Goal: Task Accomplishment & Management: Manage account settings

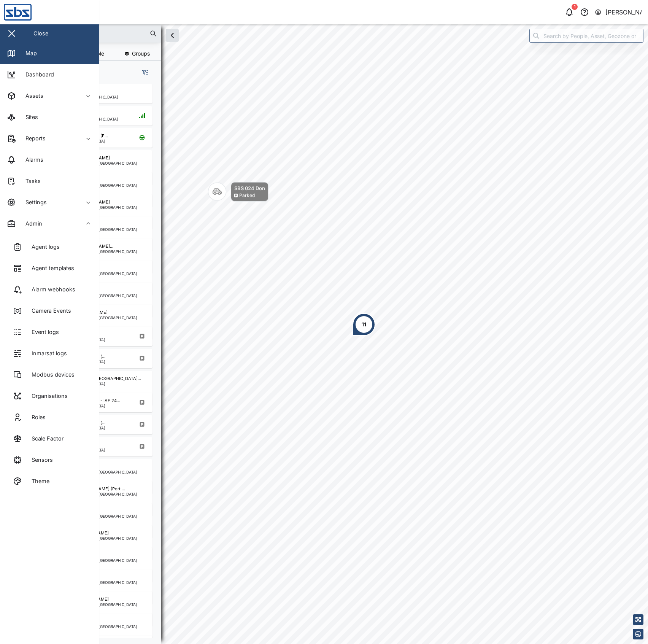
scroll to position [549, 117]
click at [36, 436] on div "Scale Factor" at bounding box center [45, 438] width 38 height 8
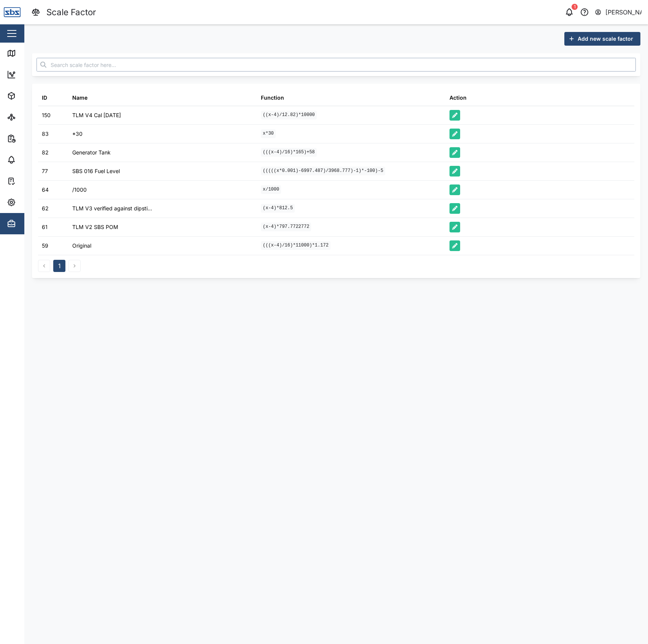
click at [163, 61] on input "text" at bounding box center [336, 65] width 599 height 14
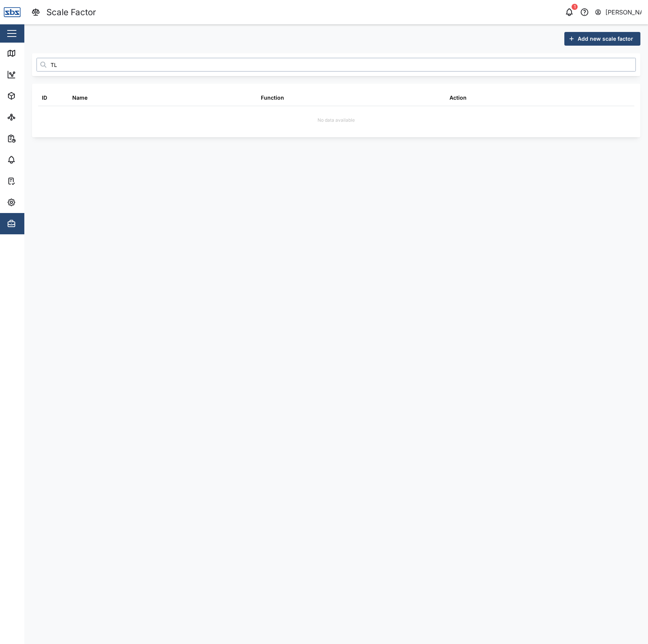
type input "T"
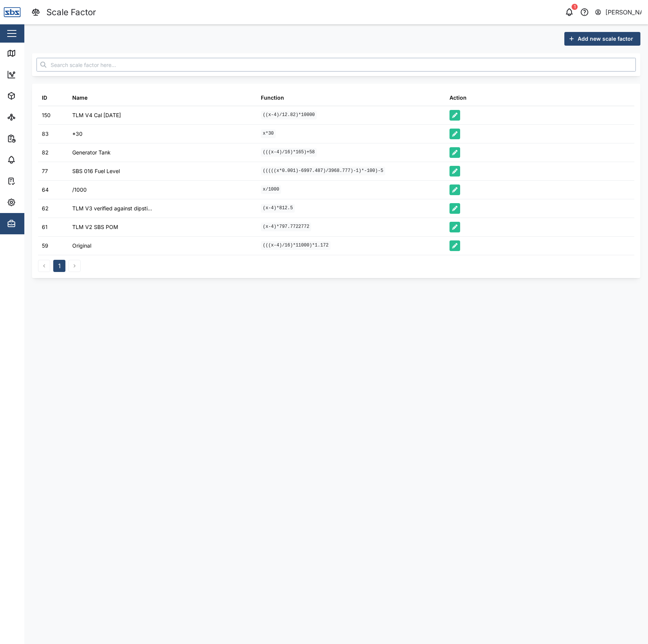
click at [135, 68] on input "text" at bounding box center [336, 65] width 599 height 14
type input "T"
click at [591, 38] on span "Add new scale factor" at bounding box center [606, 38] width 56 height 13
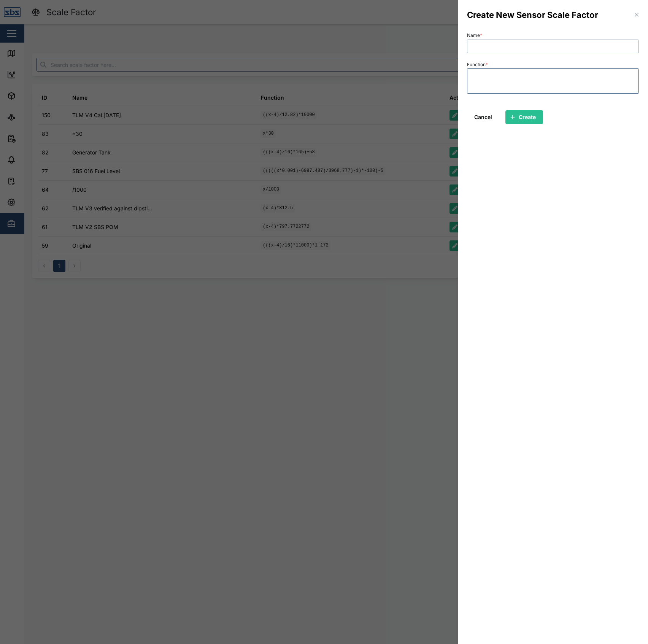
click at [507, 51] on input "Name *" at bounding box center [553, 47] width 172 height 14
type input "TLM V5 30.09.2025"
click at [527, 79] on textarea "((x-4)/12.30" at bounding box center [553, 80] width 172 height 25
click at [473, 78] on textarea "((x-4)/12.30769)*10000)-50" at bounding box center [553, 80] width 172 height 25
click at [579, 82] on textarea "(((x-4)/12.30769)*10000)-50" at bounding box center [553, 80] width 172 height 25
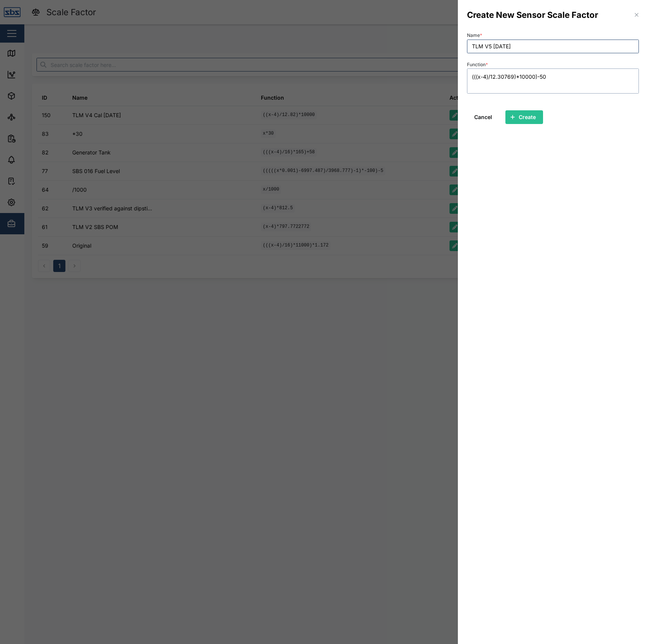
type textarea "(((x-4)/12.30769)*10000)-50"
click at [531, 113] on span "Create" at bounding box center [527, 117] width 17 height 13
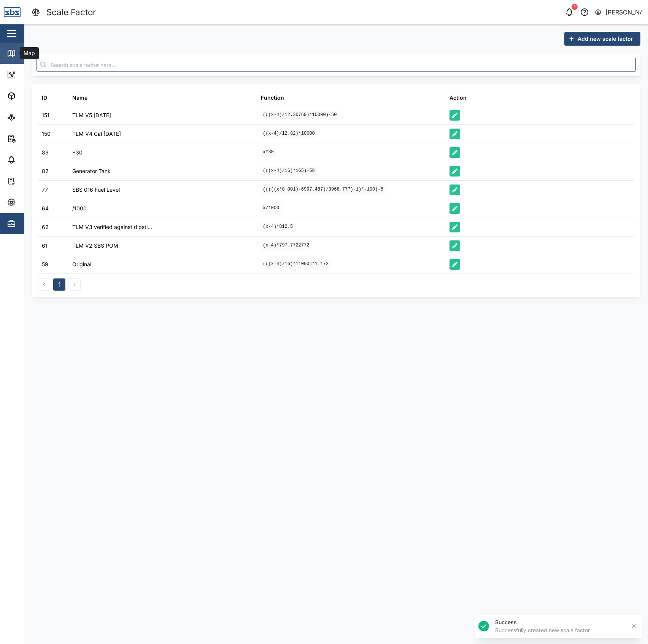
click at [11, 48] on link "Map" at bounding box center [49, 53] width 99 height 21
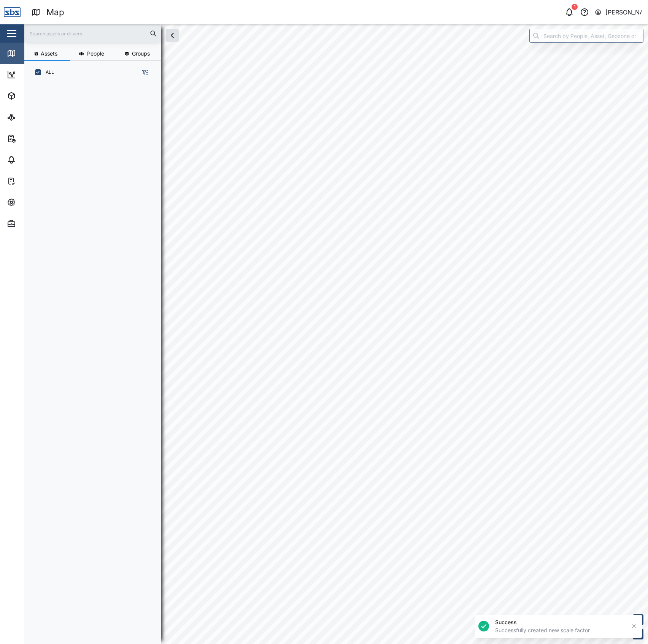
scroll to position [549, 117]
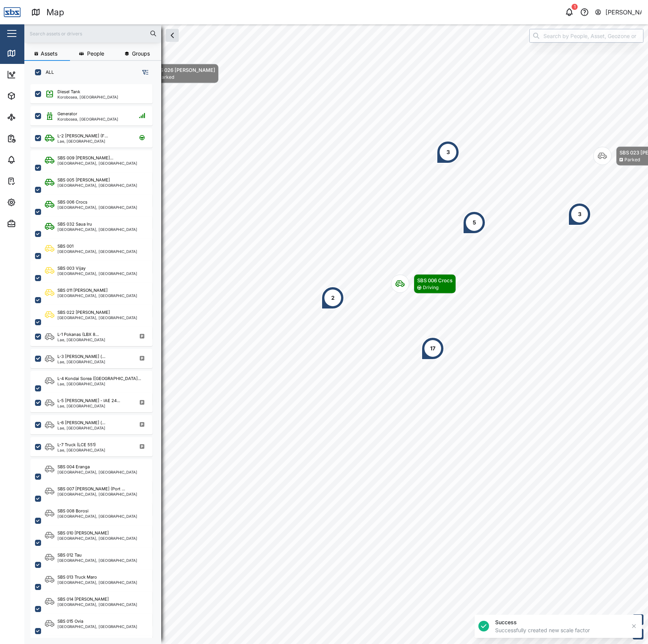
click at [568, 31] on input "search" at bounding box center [586, 36] width 114 height 14
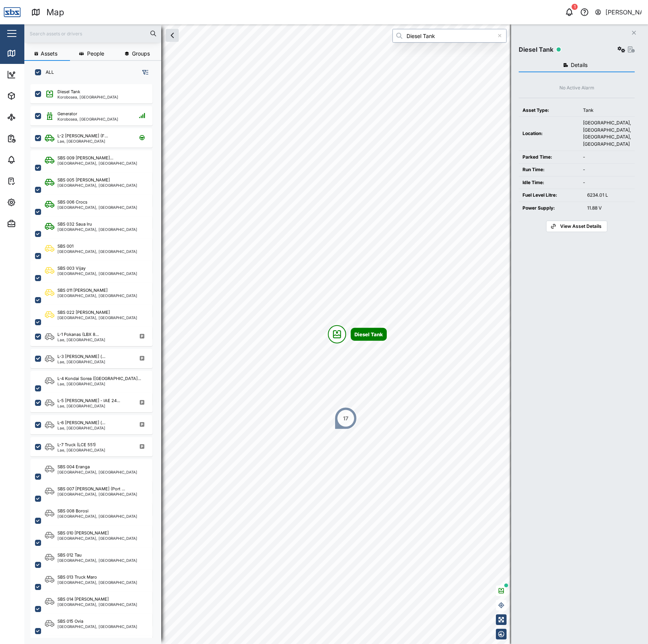
type input "Diesel Tank"
click at [618, 46] on icon "button" at bounding box center [622, 49] width 8 height 6
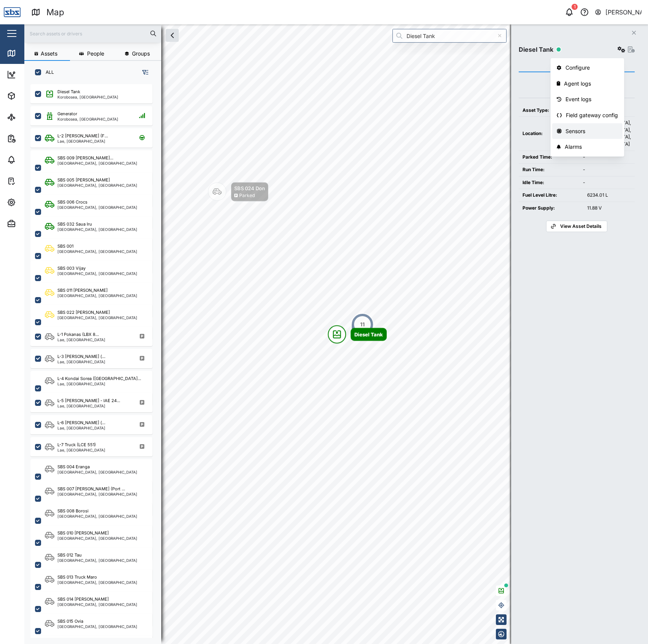
click at [582, 126] on link "Sensors" at bounding box center [587, 131] width 70 height 16
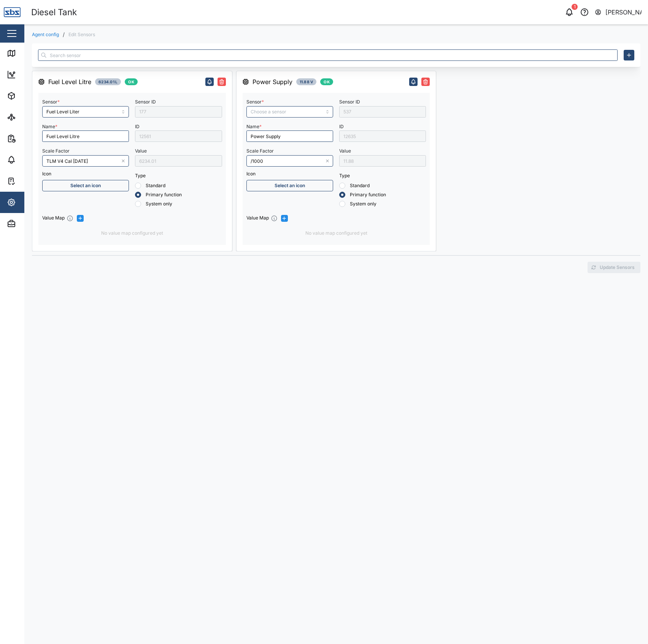
type input "Ext Power Source Voltage"
click at [110, 159] on input "TLM V4 Cal 29/09/2025" at bounding box center [85, 160] width 87 height 11
type input "TLM V5 30.09.2025"
click at [534, 233] on div at bounding box center [540, 161] width 200 height 181
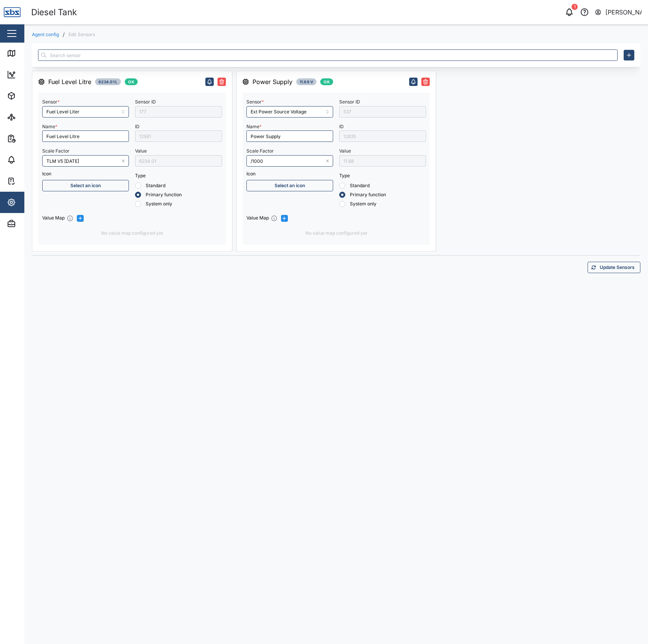
click at [643, 260] on div "Agent config / Edit Sensors Fuel Level Litre 6234.01 L OK Sensor * Fuel Level L…" at bounding box center [336, 333] width 624 height 619
click at [630, 270] on span "Update Sensors" at bounding box center [617, 267] width 35 height 11
click at [13, 54] on icon at bounding box center [13, 53] width 0 height 5
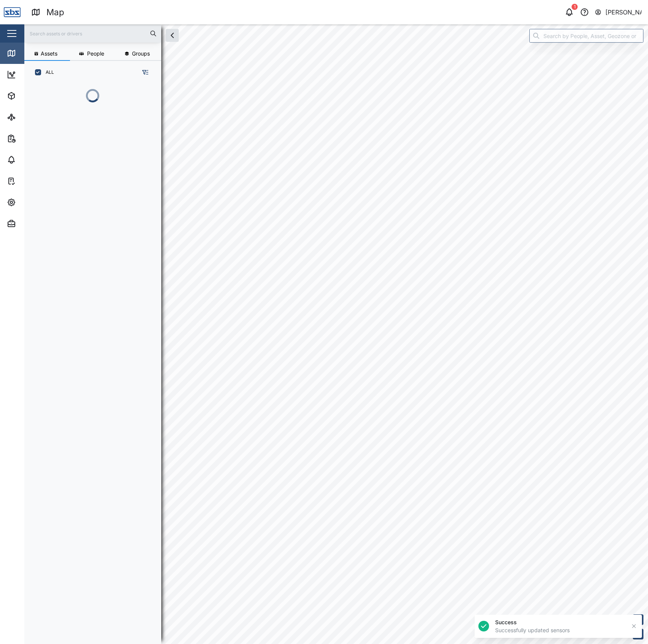
scroll to position [549, 117]
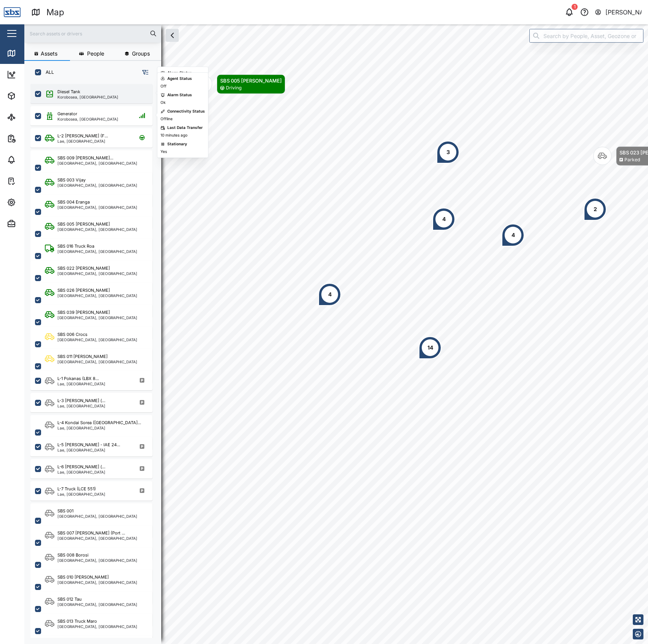
drag, startPoint x: 99, startPoint y: 82, endPoint x: 88, endPoint y: 98, distance: 19.2
click at [97, 84] on div "Diesel Tank Korobosea, Port Moresby" at bounding box center [91, 92] width 122 height 22
click at [87, 98] on div "Korobosea, Port Moresby" at bounding box center [87, 97] width 61 height 4
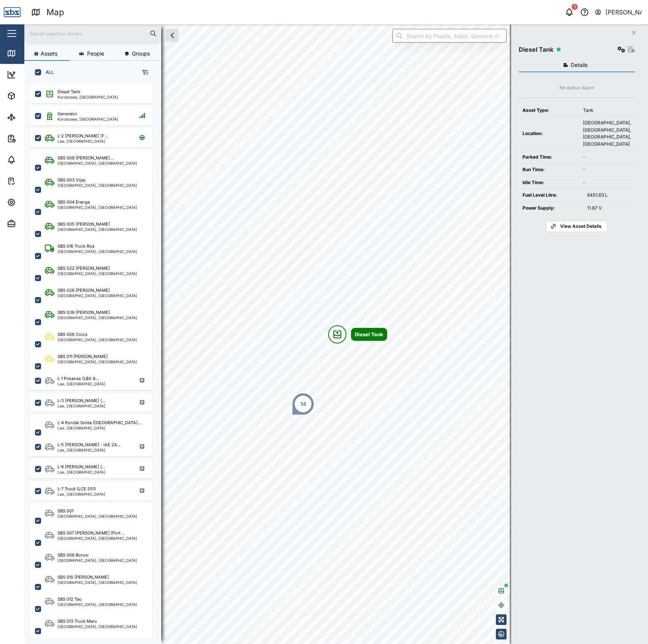
click at [609, 52] on div "Diesel Tank" at bounding box center [577, 49] width 116 height 11
click at [621, 52] on icon "button" at bounding box center [622, 49] width 8 height 6
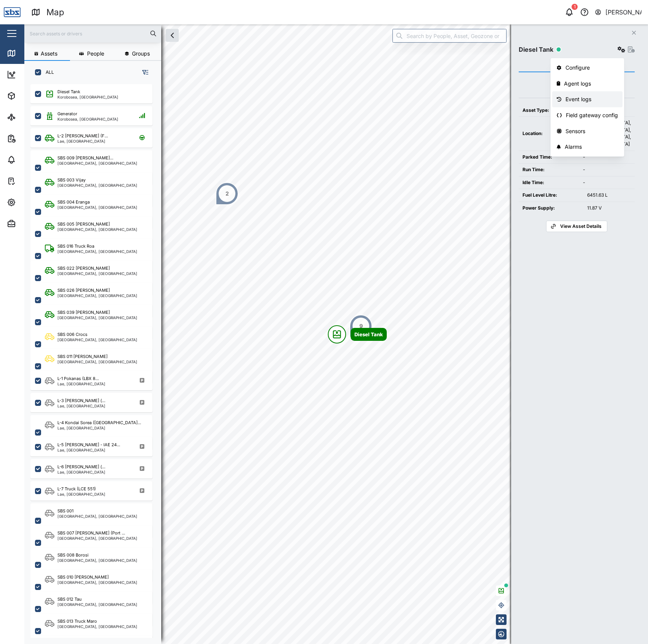
click at [581, 102] on div "Event logs" at bounding box center [592, 99] width 53 height 8
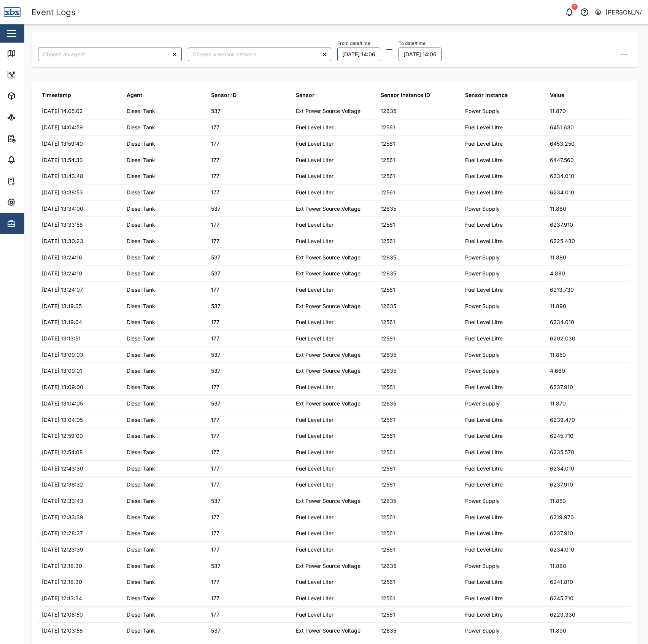
type input "Diesel Tank"
click at [345, 73] on div "Diesel Tank From date/time 29/09/2025 14:06 To date/time 30/09/2025 14:06 Times…" at bounding box center [334, 326] width 605 height 589
click at [350, 60] on button "29/09/2025 14:06" at bounding box center [358, 55] width 43 height 14
click at [358, 162] on button "30" at bounding box center [362, 161] width 14 height 14
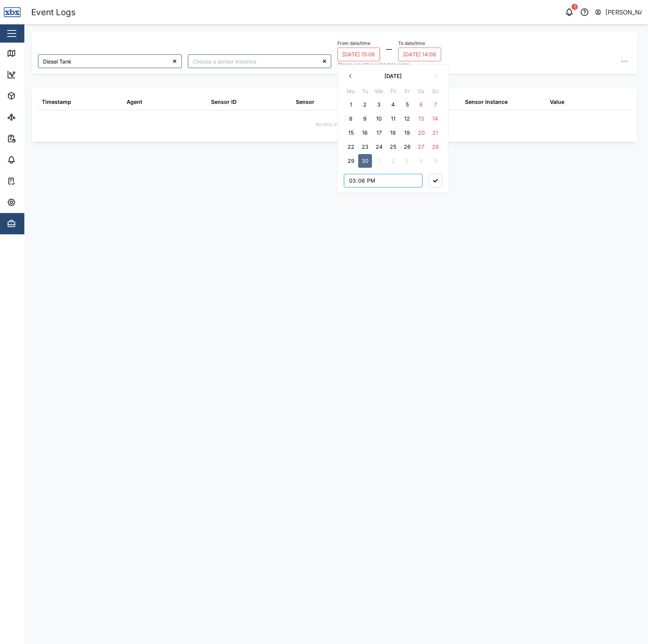
type input "03:06"
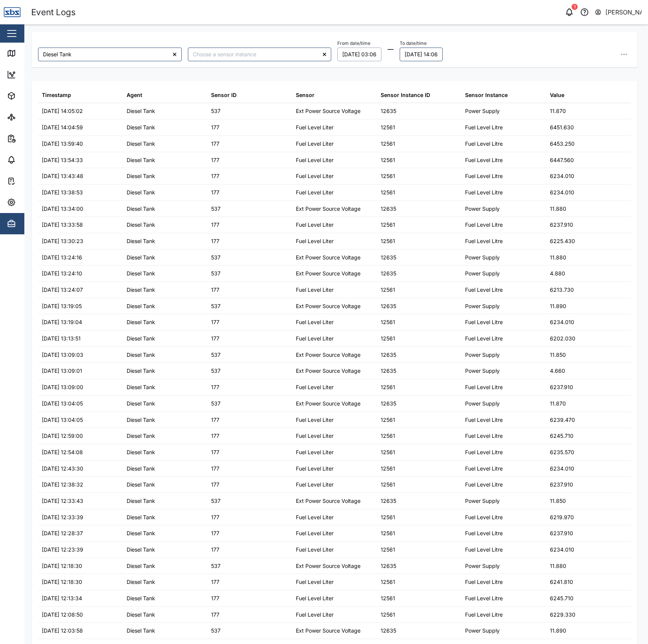
click at [510, 40] on div "From date/time 30/09/2025 03:06 September 2025 Mo Tu We Th Fr Sa Su 1 2 3 4 5 6…" at bounding box center [483, 49] width 293 height 23
click at [620, 55] on icon "button" at bounding box center [624, 55] width 8 height 8
click at [279, 50] on input "search" at bounding box center [260, 55] width 144 height 14
type input "Fuel Level Litre"
click at [621, 53] on button "button" at bounding box center [624, 55] width 14 height 14
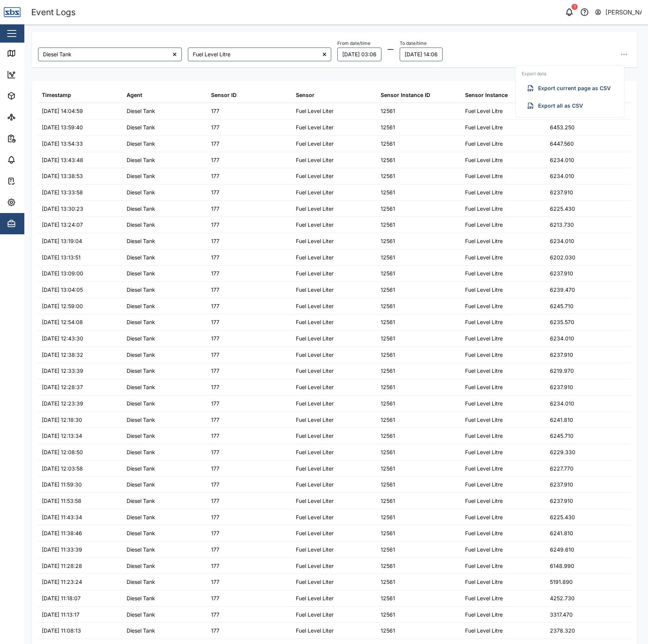
click at [592, 103] on button "Export all as CSV" at bounding box center [570, 106] width 96 height 14
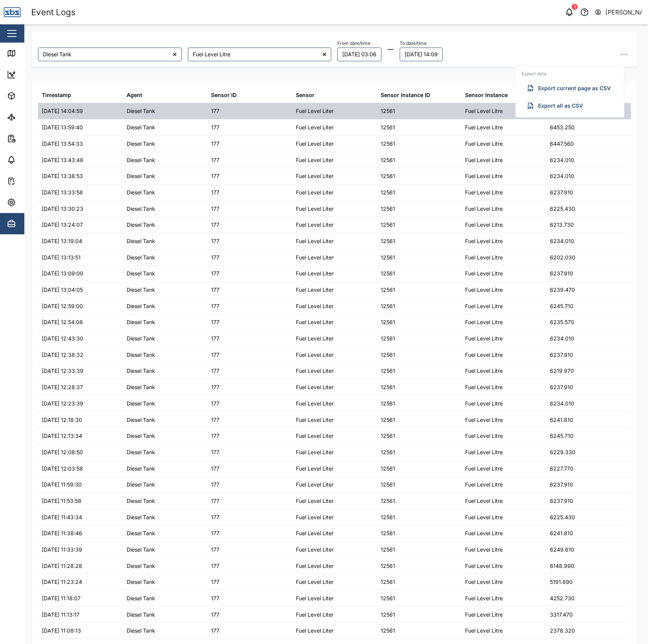
click at [183, 103] on div "Diesel Tank" at bounding box center [165, 111] width 85 height 16
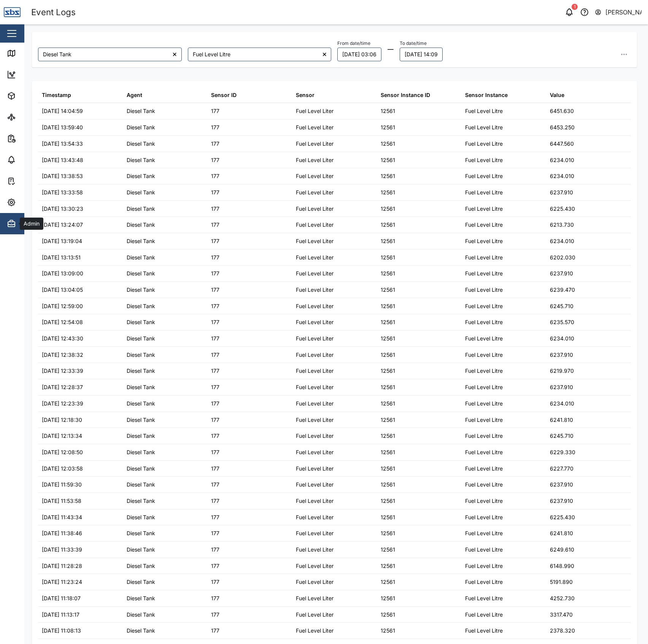
click at [13, 220] on icon "button" at bounding box center [11, 221] width 3 height 2
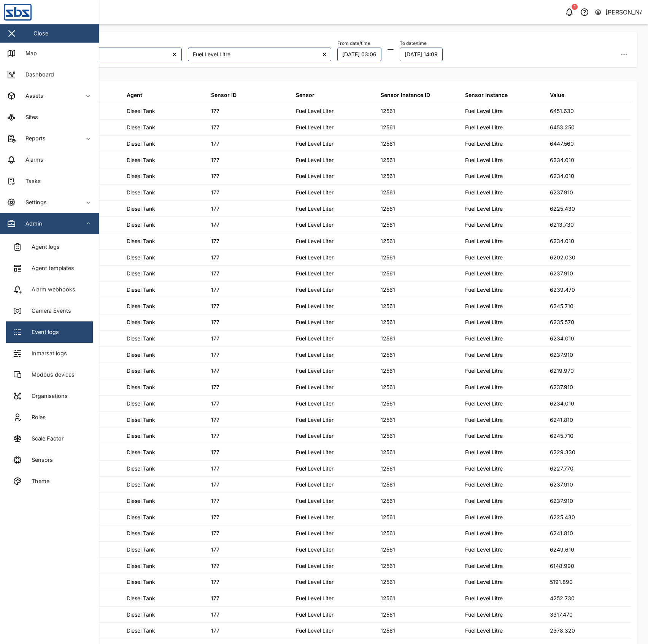
drag, startPoint x: 65, startPoint y: 439, endPoint x: 73, endPoint y: 437, distance: 8.8
click at [65, 439] on link "Scale Factor" at bounding box center [49, 438] width 87 height 21
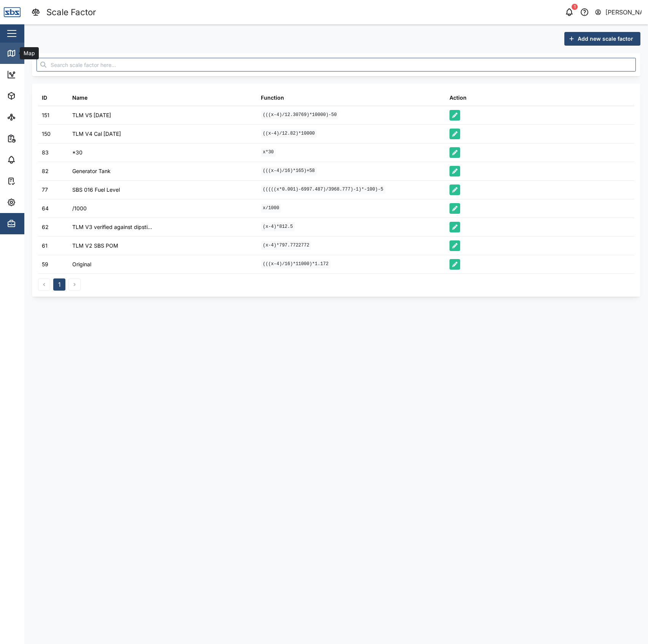
click at [13, 48] on link "Map" at bounding box center [49, 53] width 99 height 21
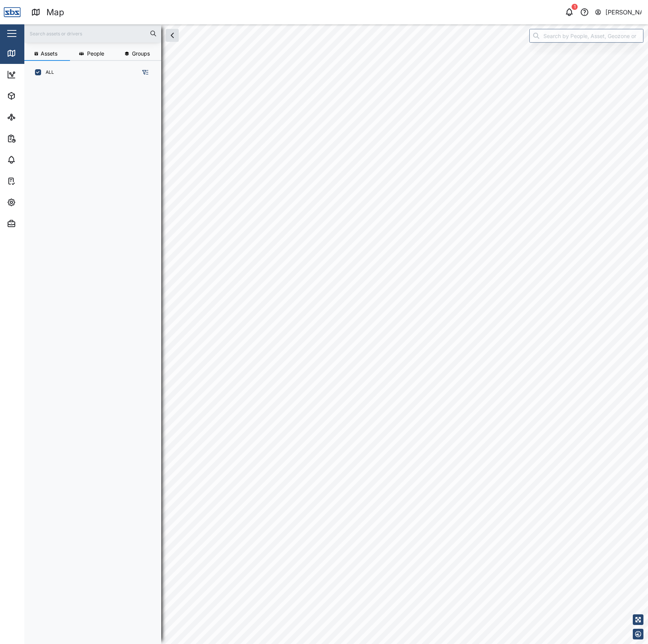
scroll to position [549, 117]
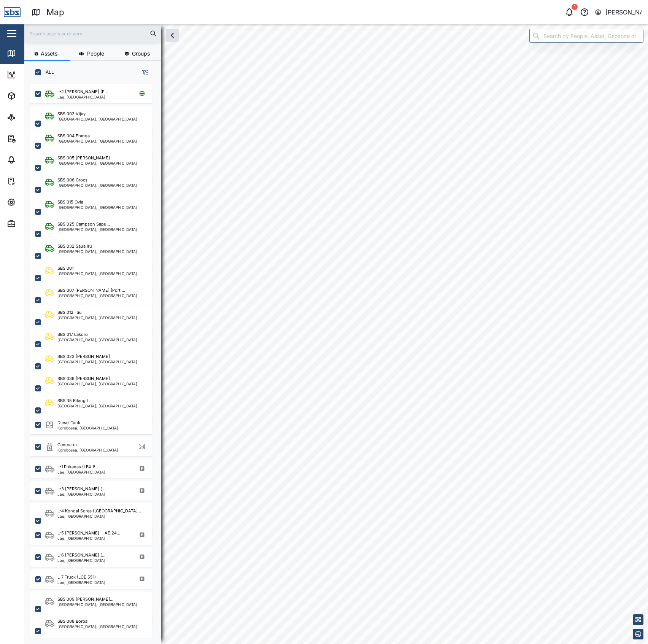
checkbox input "true"
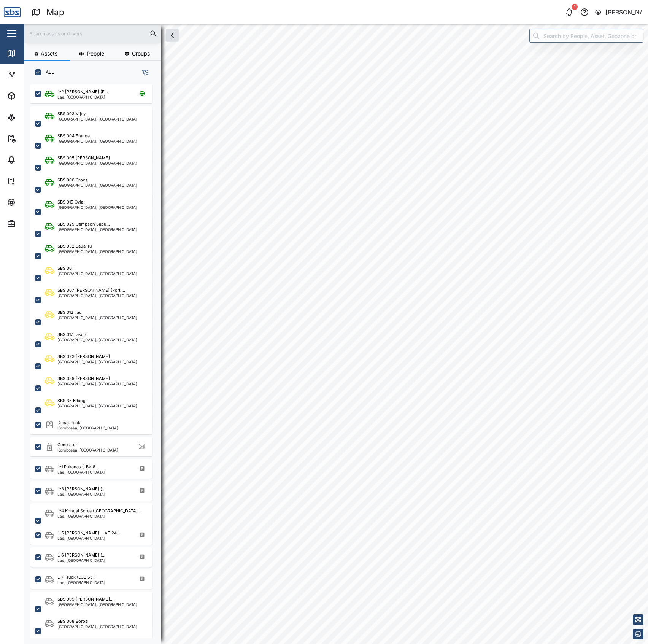
checkbox input "true"
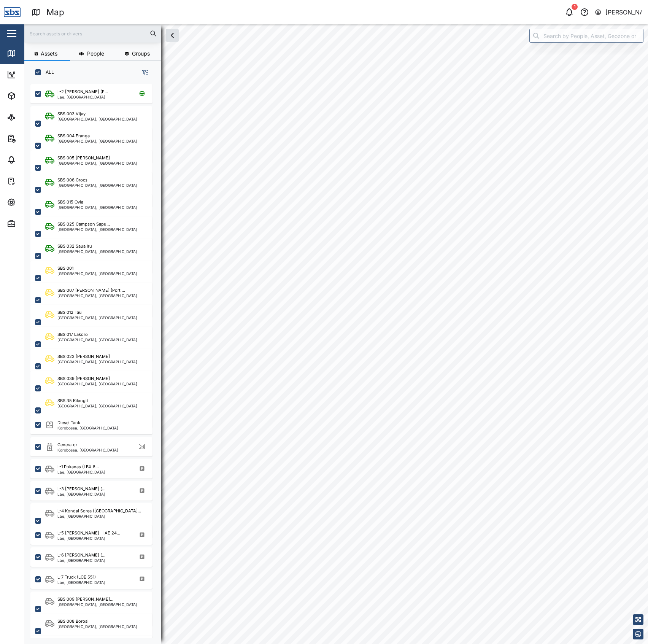
checkbox input "true"
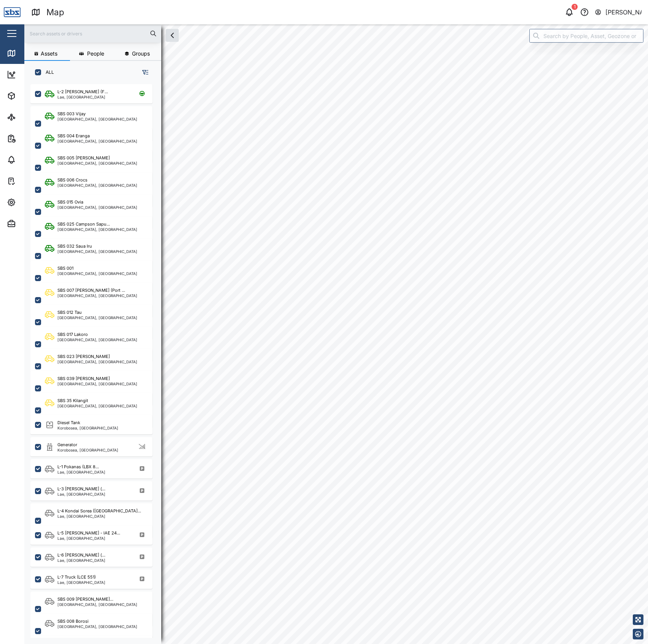
checkbox input "true"
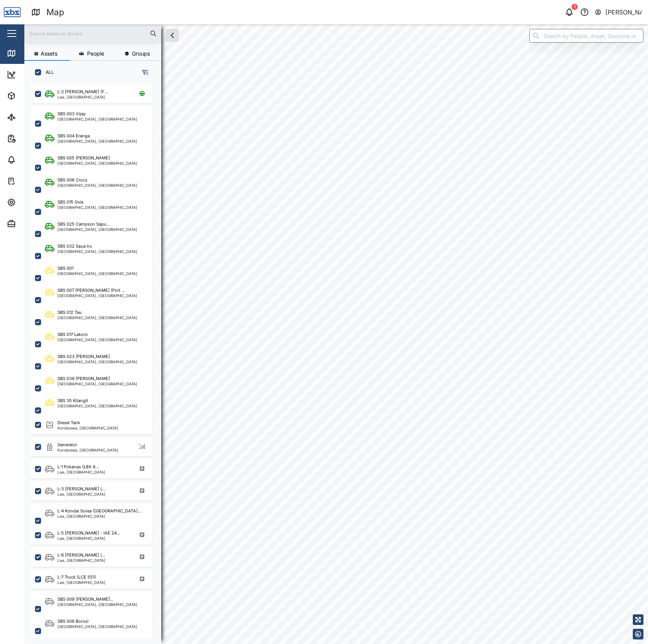
checkbox input "true"
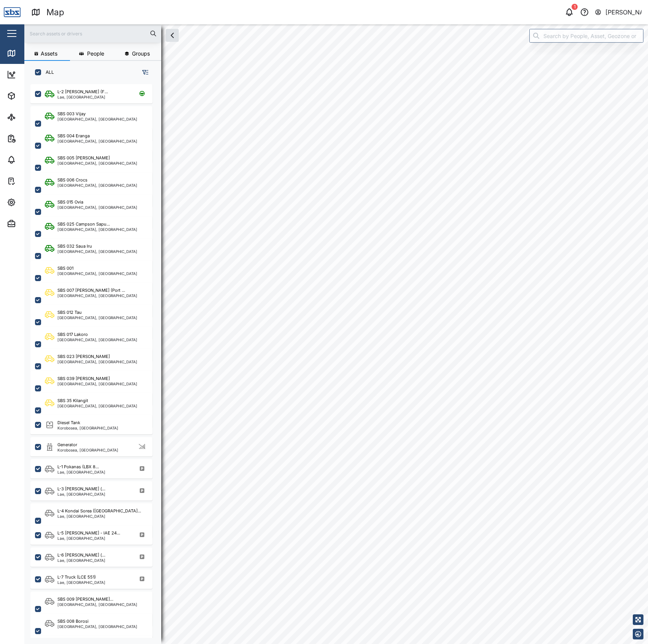
checkbox input "true"
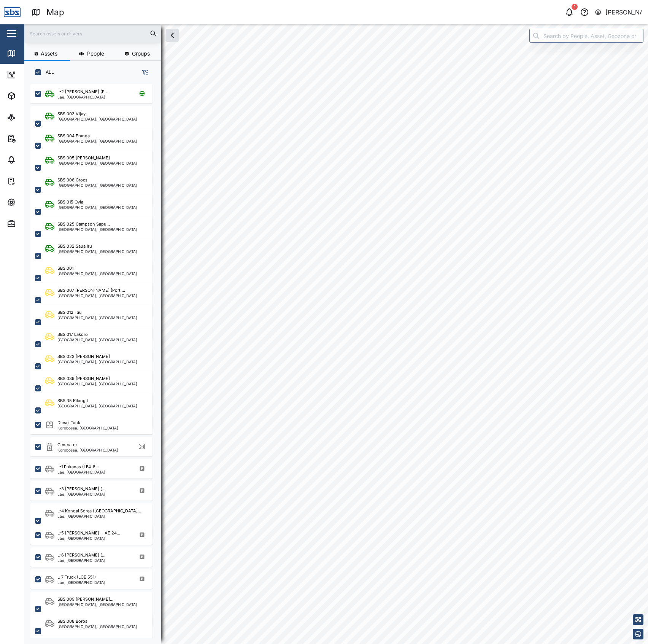
checkbox input "true"
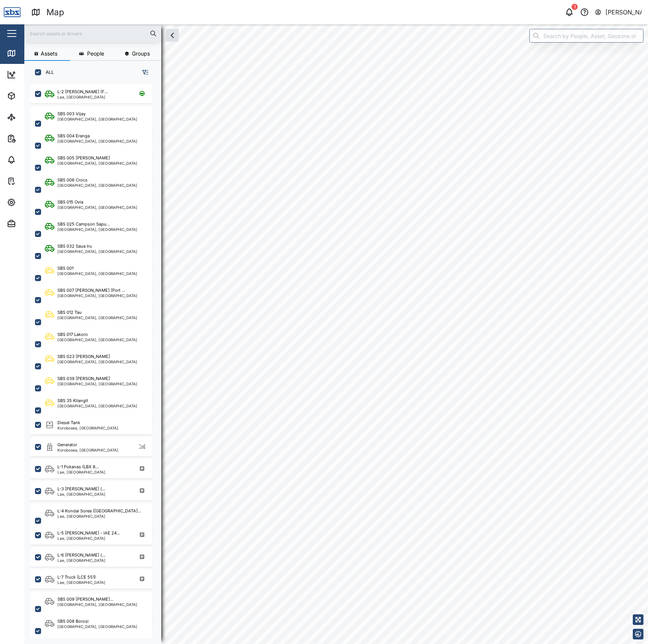
checkbox input "true"
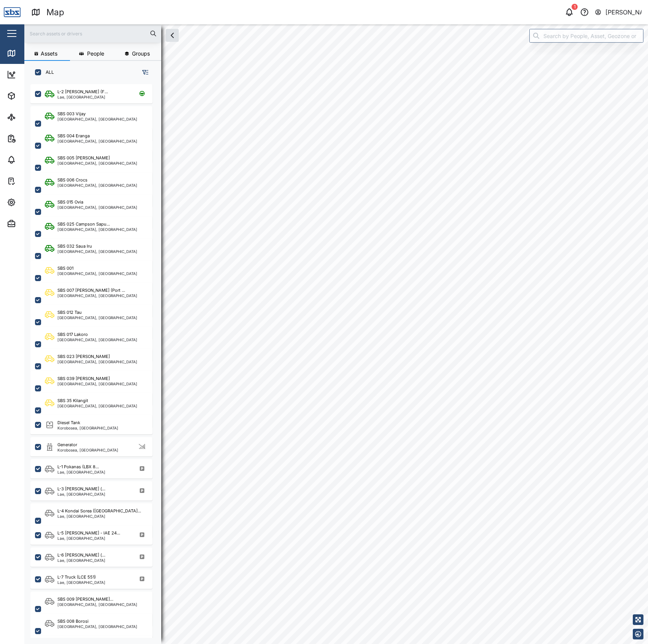
checkbox input "true"
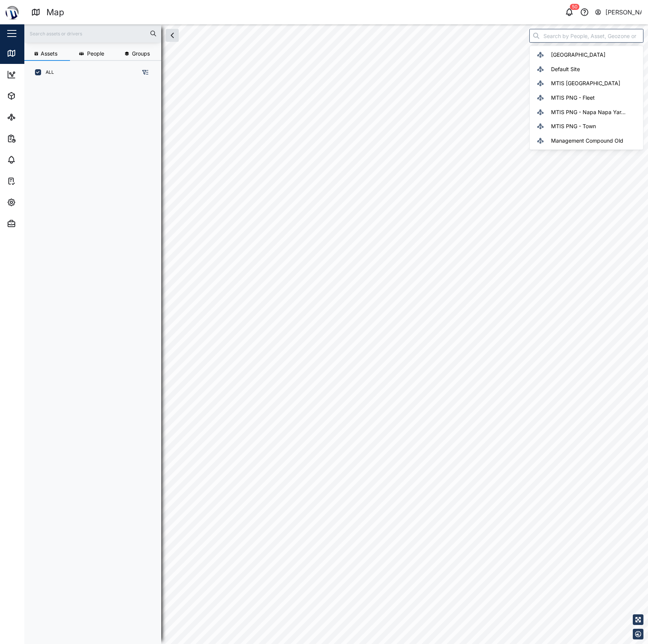
click at [574, 35] on input "search" at bounding box center [586, 36] width 114 height 14
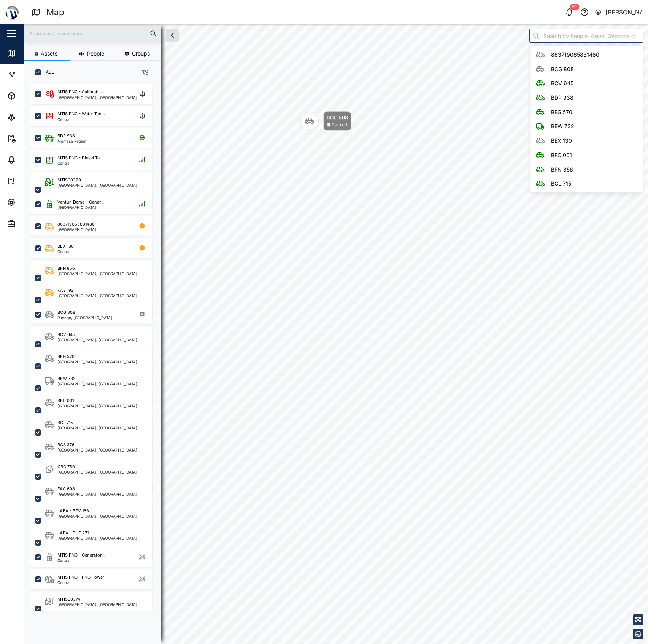
scroll to position [549, 117]
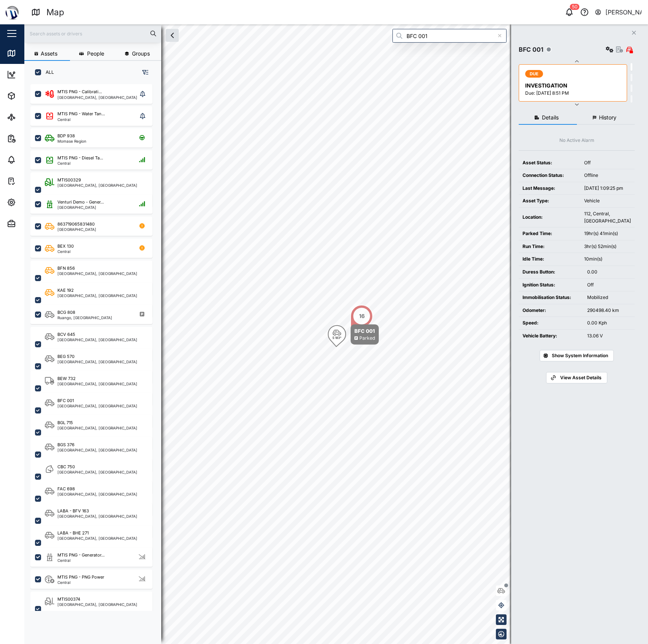
type input "BFC 001"
click at [614, 123] on button "History" at bounding box center [606, 118] width 58 height 14
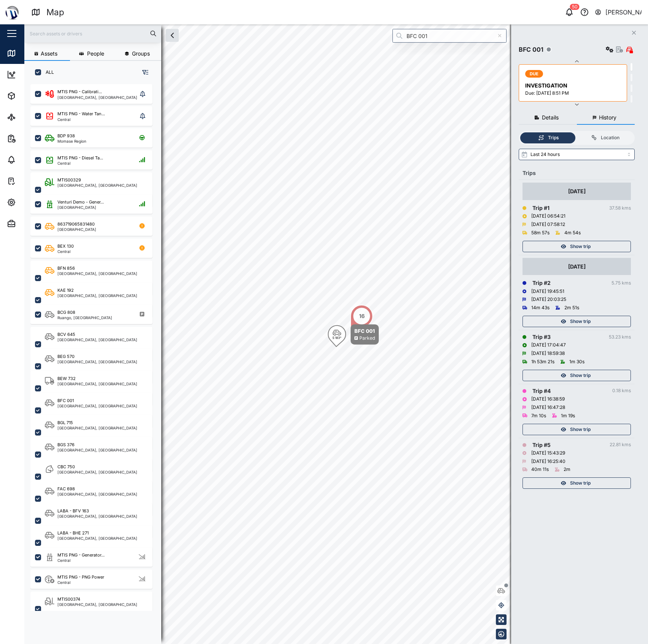
click at [577, 248] on span "Show trip" at bounding box center [580, 246] width 21 height 11
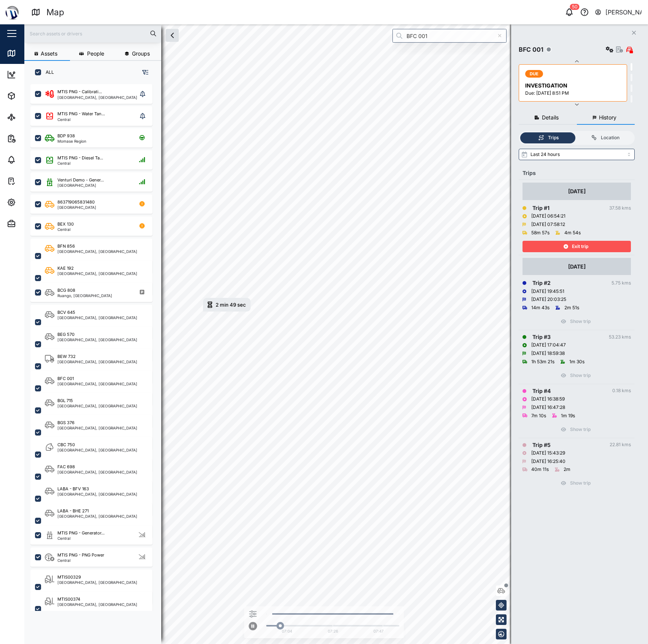
click at [548, 245] on div "Exit trip" at bounding box center [575, 246] width 99 height 11
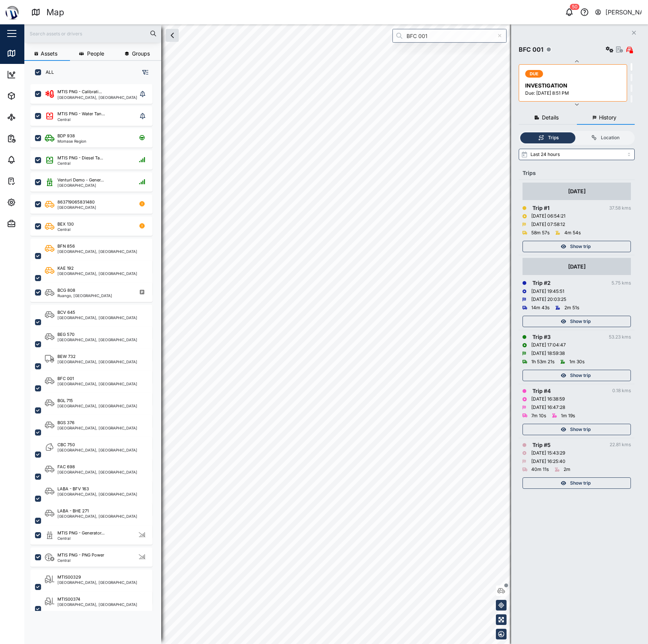
click at [595, 318] on div "Show trip" at bounding box center [575, 321] width 99 height 11
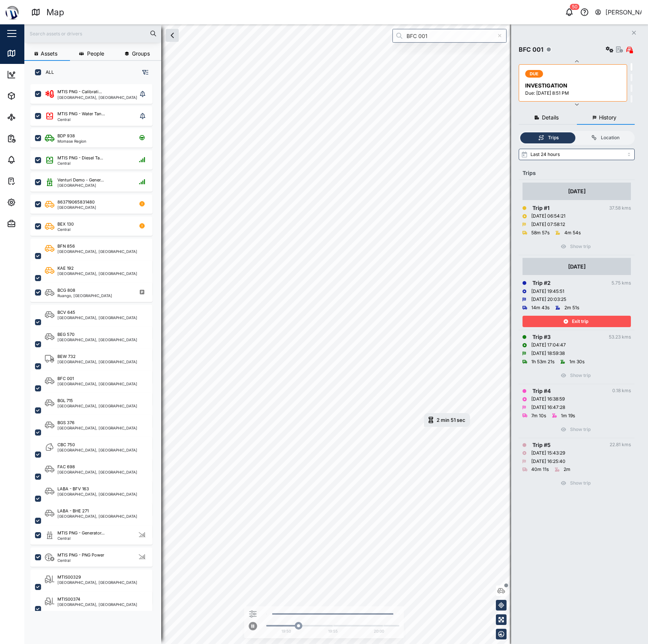
click at [558, 323] on div "Exit trip" at bounding box center [575, 321] width 99 height 11
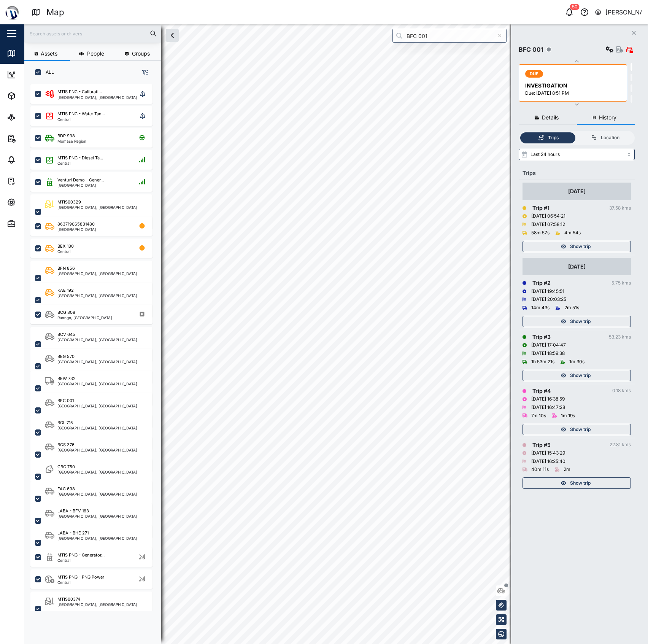
click at [589, 321] on span "Show trip" at bounding box center [580, 321] width 21 height 11
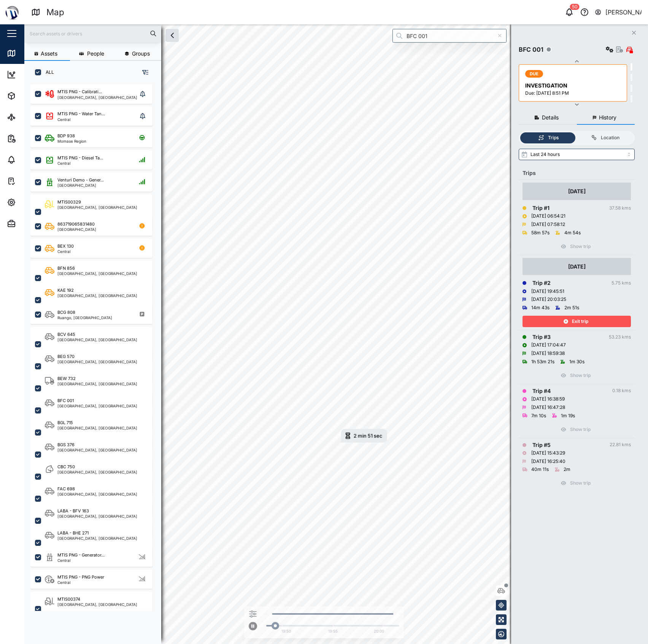
click at [574, 323] on span "Exit trip" at bounding box center [580, 321] width 16 height 11
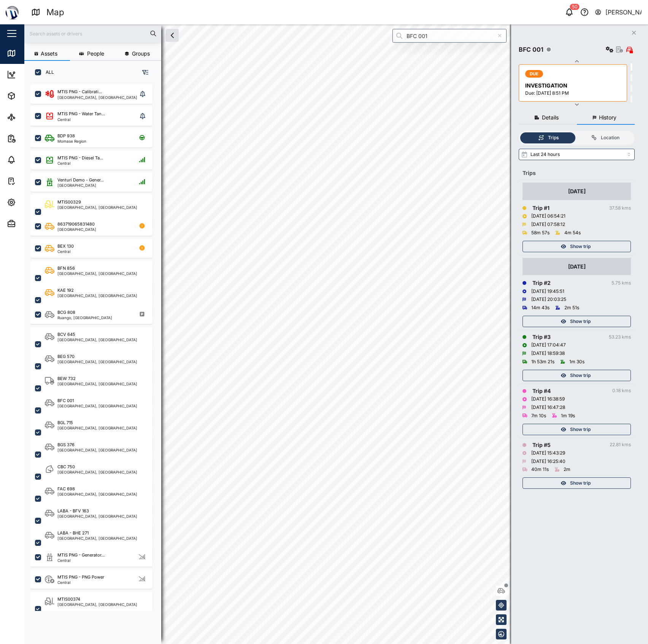
click at [580, 244] on span "Show trip" at bounding box center [580, 246] width 21 height 11
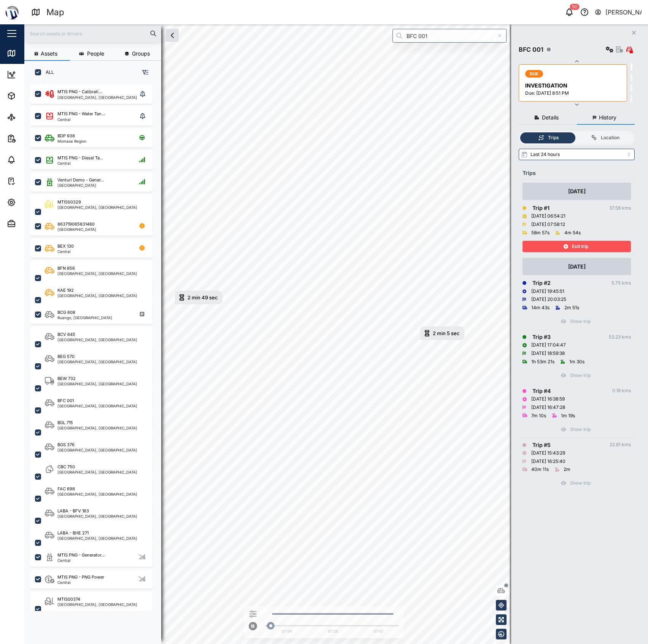
click at [378, 24] on div "2 min 49 sec [DATE] 6:55 AM 2 min 5 sec [DATE] 7:23 AM" at bounding box center [336, 24] width 624 height 0
click at [556, 243] on div "Exit trip" at bounding box center [575, 246] width 99 height 11
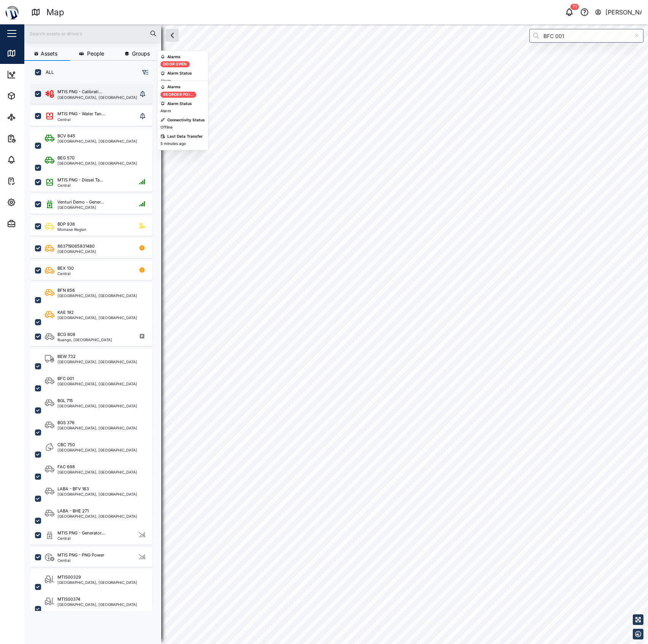
click at [79, 94] on div "MTIS PNG - Calibrati..." at bounding box center [79, 92] width 45 height 6
click at [70, 113] on div "MTIS PNG - Water Tan..." at bounding box center [81, 114] width 48 height 6
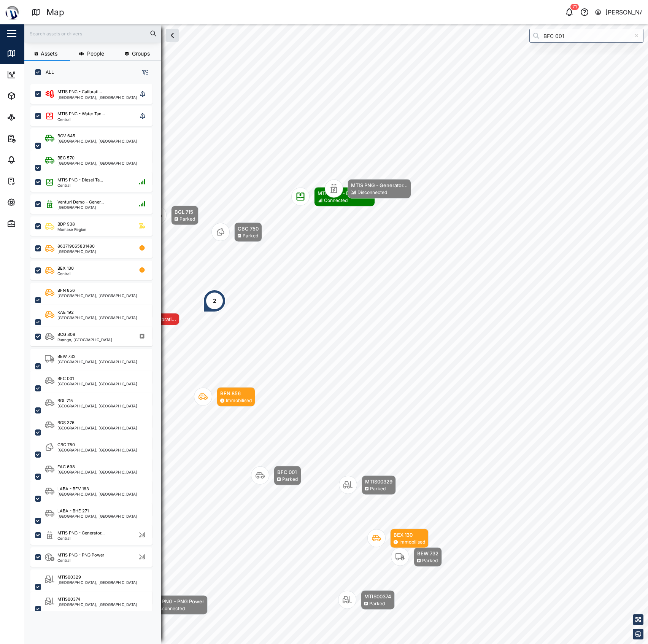
scroll to position [549, 117]
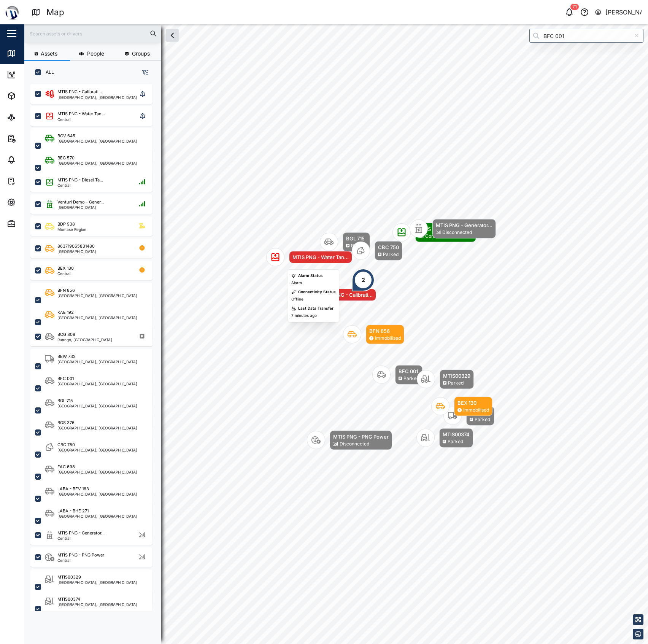
click at [242, 24] on div "BFN 856 Immobilised BGL 715 Parked CBC 750 Parked MTIS PNG - Calibrati... BFC 0…" at bounding box center [336, 24] width 624 height 0
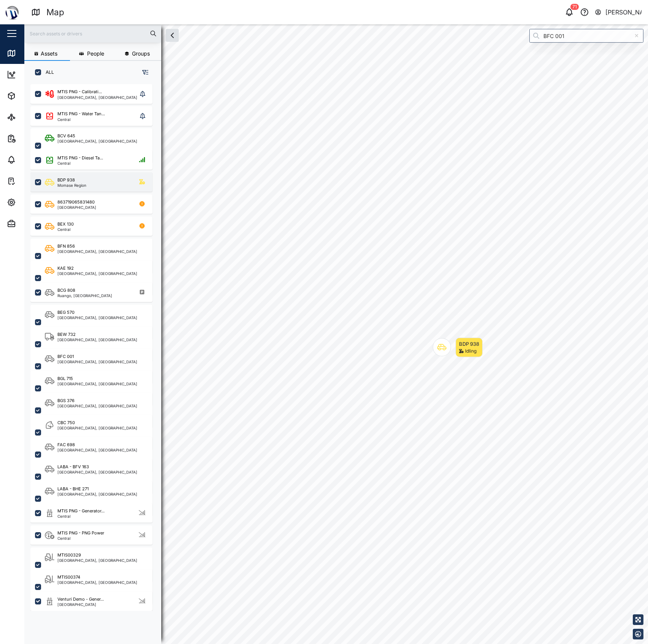
click at [110, 187] on div "BDP 938 [GEOGRAPHIC_DATA]" at bounding box center [91, 181] width 122 height 19
